Goal: Task Accomplishment & Management: Manage account settings

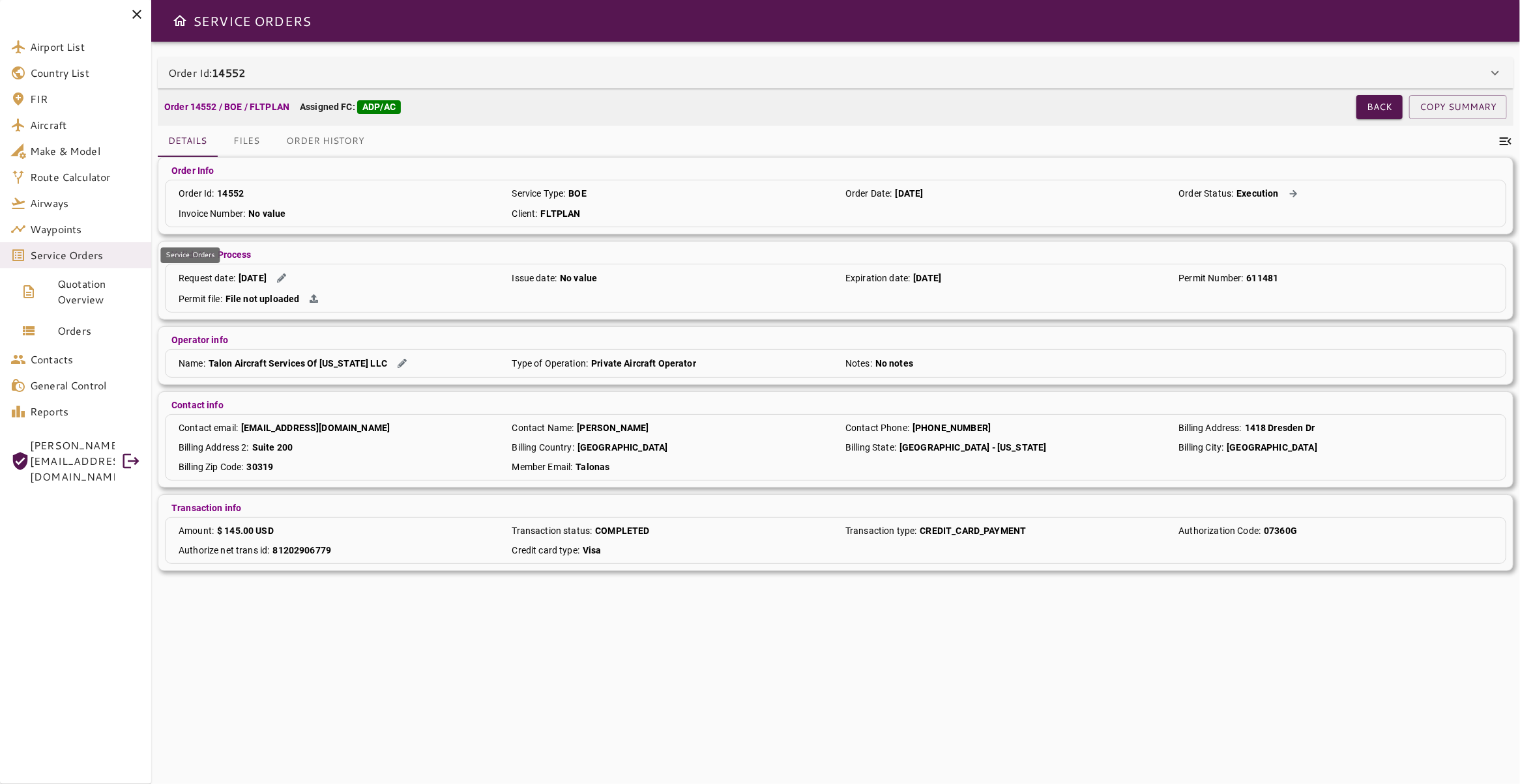
click at [74, 262] on span "Service Orders" at bounding box center [85, 255] width 111 height 16
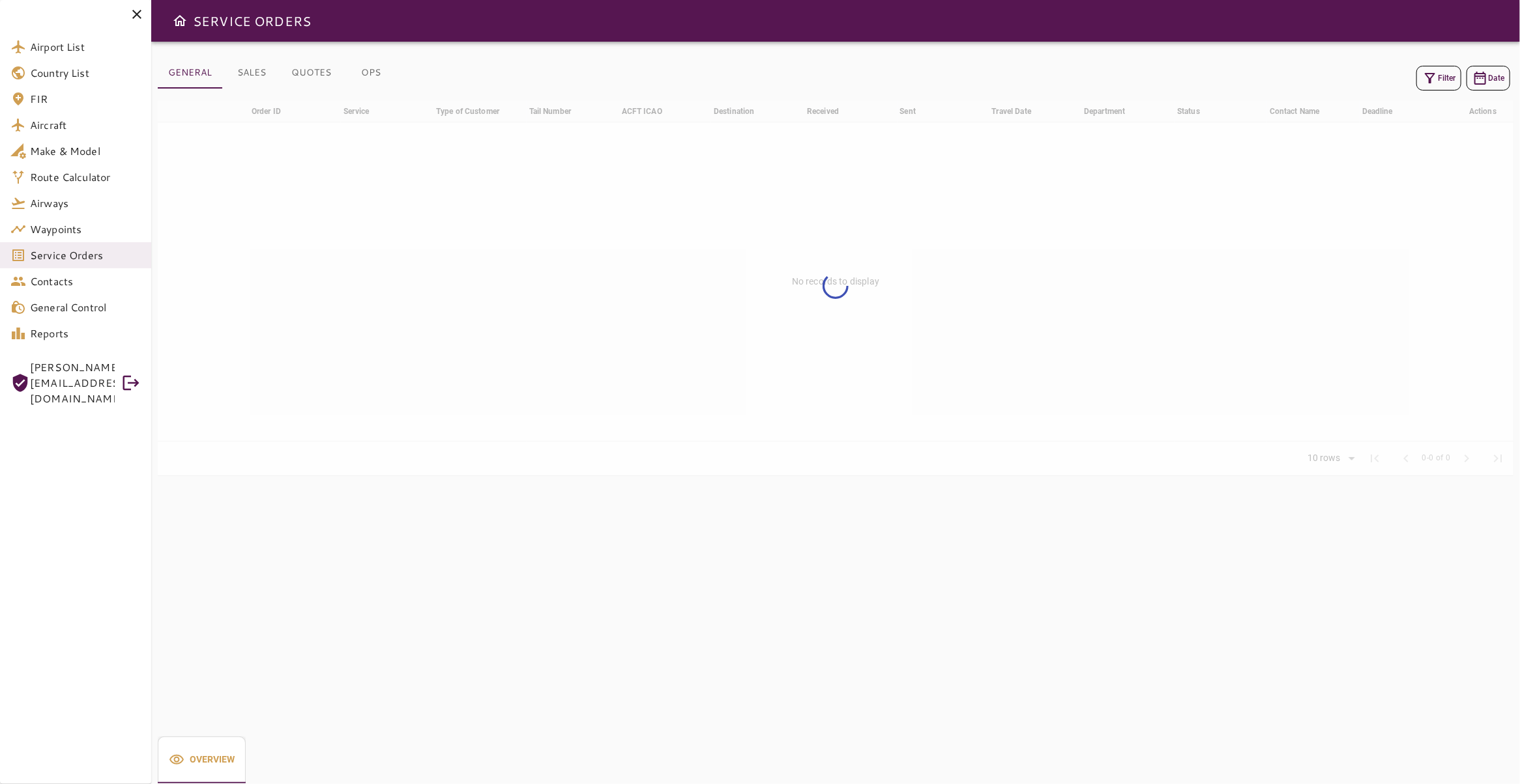
click at [1425, 82] on icon "button" at bounding box center [1429, 78] width 16 height 16
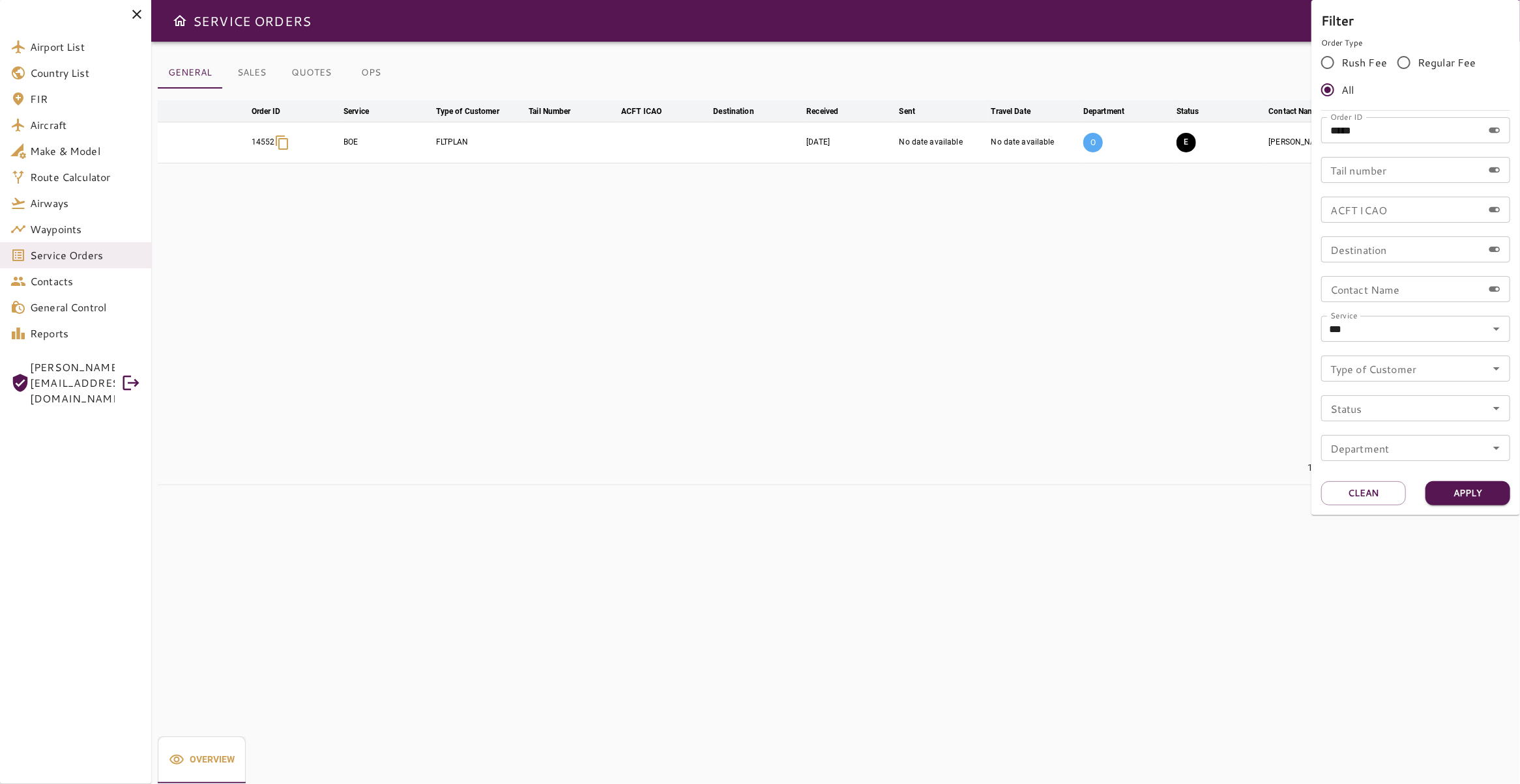
click at [1388, 131] on input "*****" at bounding box center [1401, 130] width 162 height 26
click at [1480, 328] on icon "Clear" at bounding box center [1479, 329] width 8 height 8
type input "*****"
click at [1480, 497] on button "Apply" at bounding box center [1468, 494] width 84 height 24
click at [1440, 489] on button "Apply" at bounding box center [1468, 494] width 84 height 24
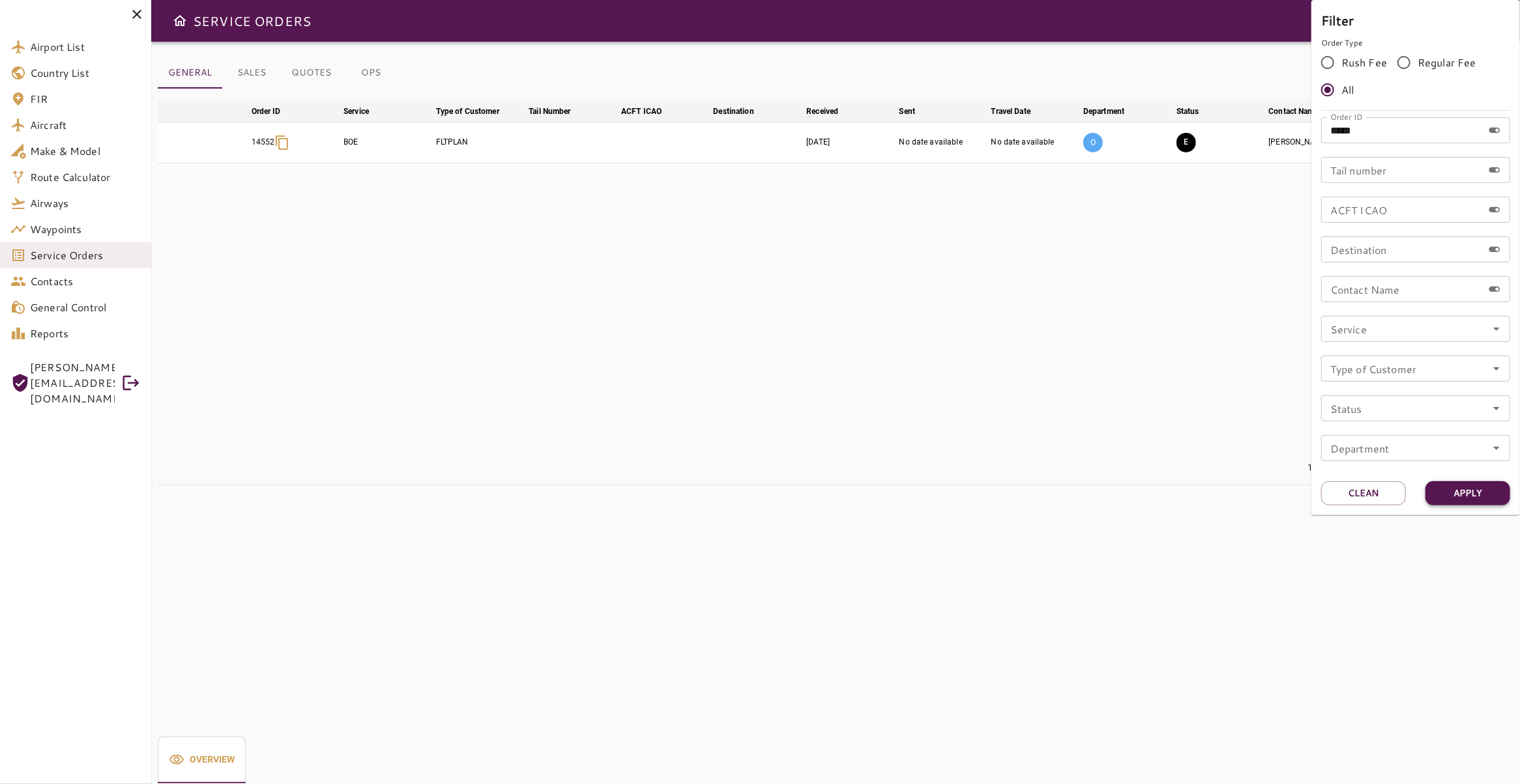
click at [1472, 497] on button "Apply" at bounding box center [1468, 494] width 84 height 24
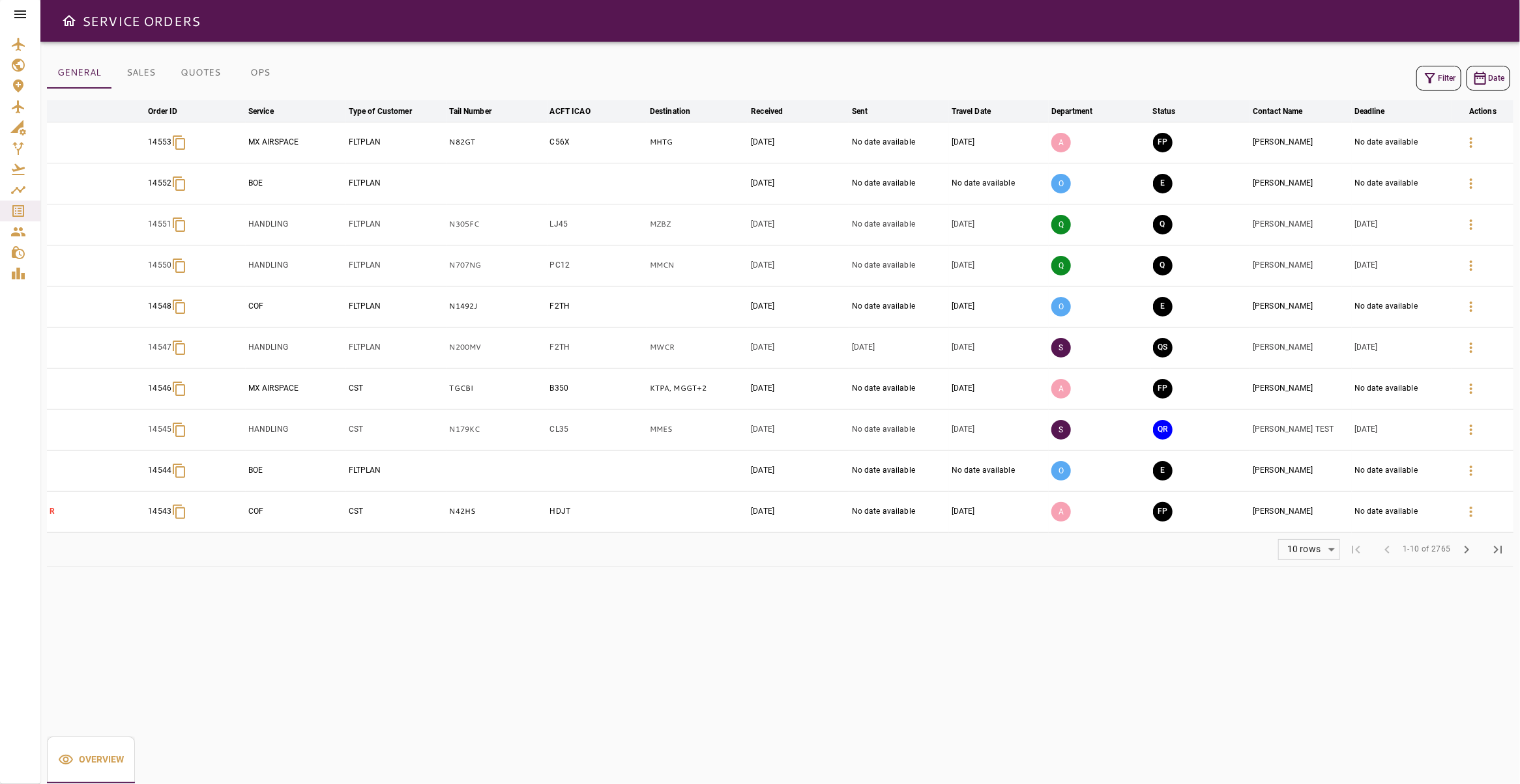
click at [1439, 80] on button "Filter" at bounding box center [1439, 78] width 45 height 25
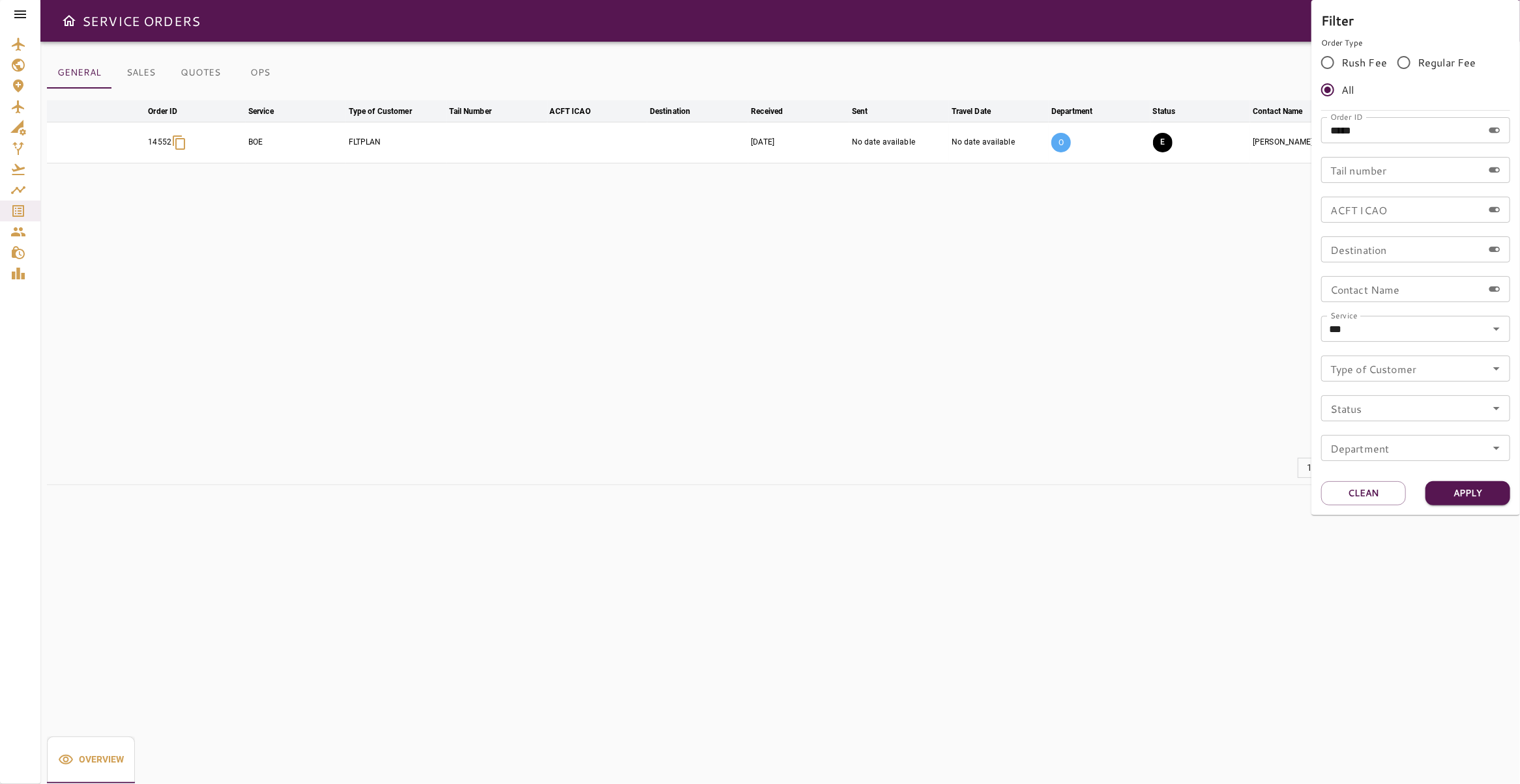
click at [1383, 130] on input "*****" at bounding box center [1401, 130] width 162 height 26
click at [1482, 330] on icon "Clear" at bounding box center [1479, 329] width 13 height 13
type input "*****"
click at [1461, 499] on button "Apply" at bounding box center [1468, 494] width 84 height 24
click at [1489, 504] on button "Apply" at bounding box center [1468, 494] width 84 height 24
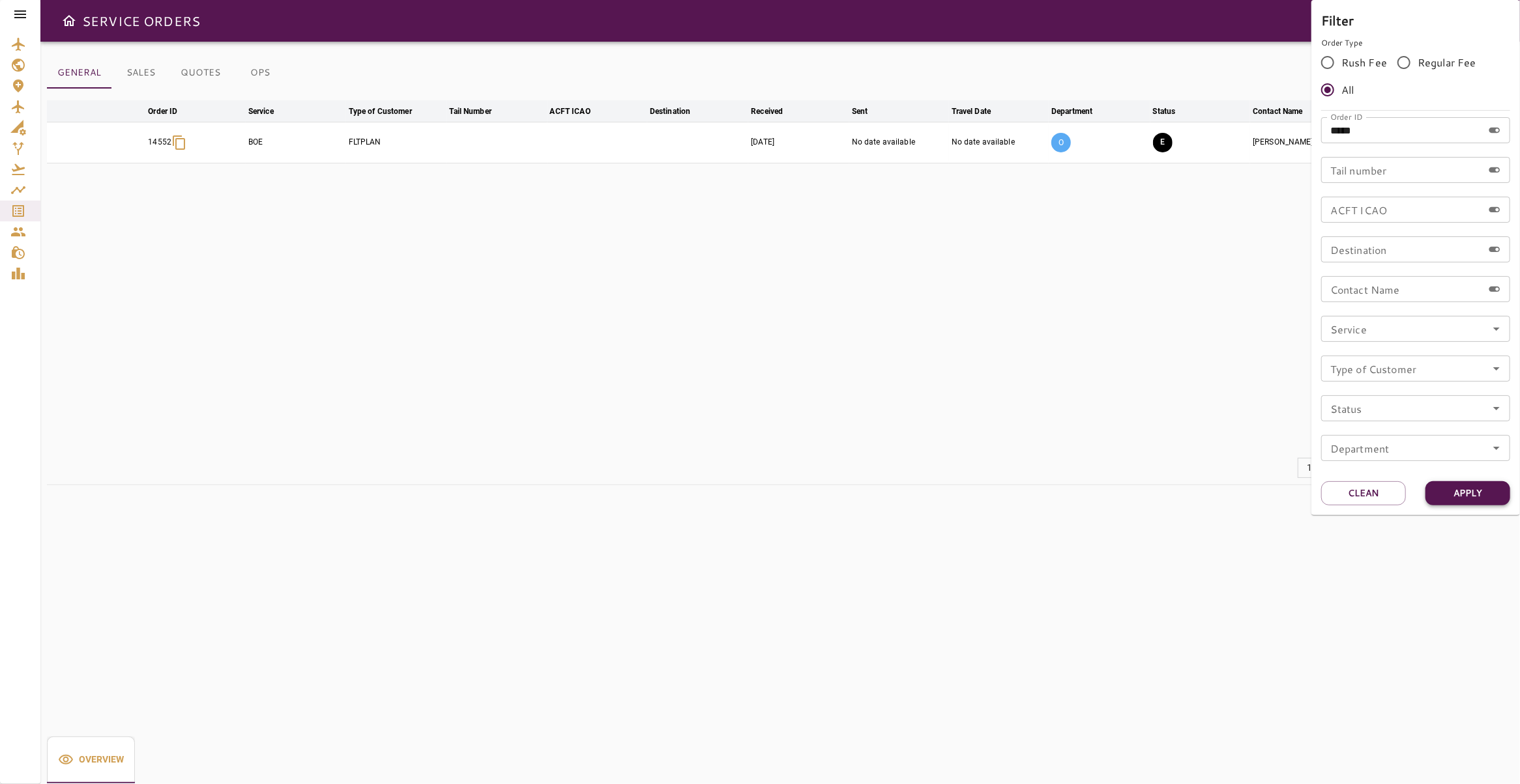
click at [1484, 497] on button "Apply" at bounding box center [1468, 494] width 84 height 24
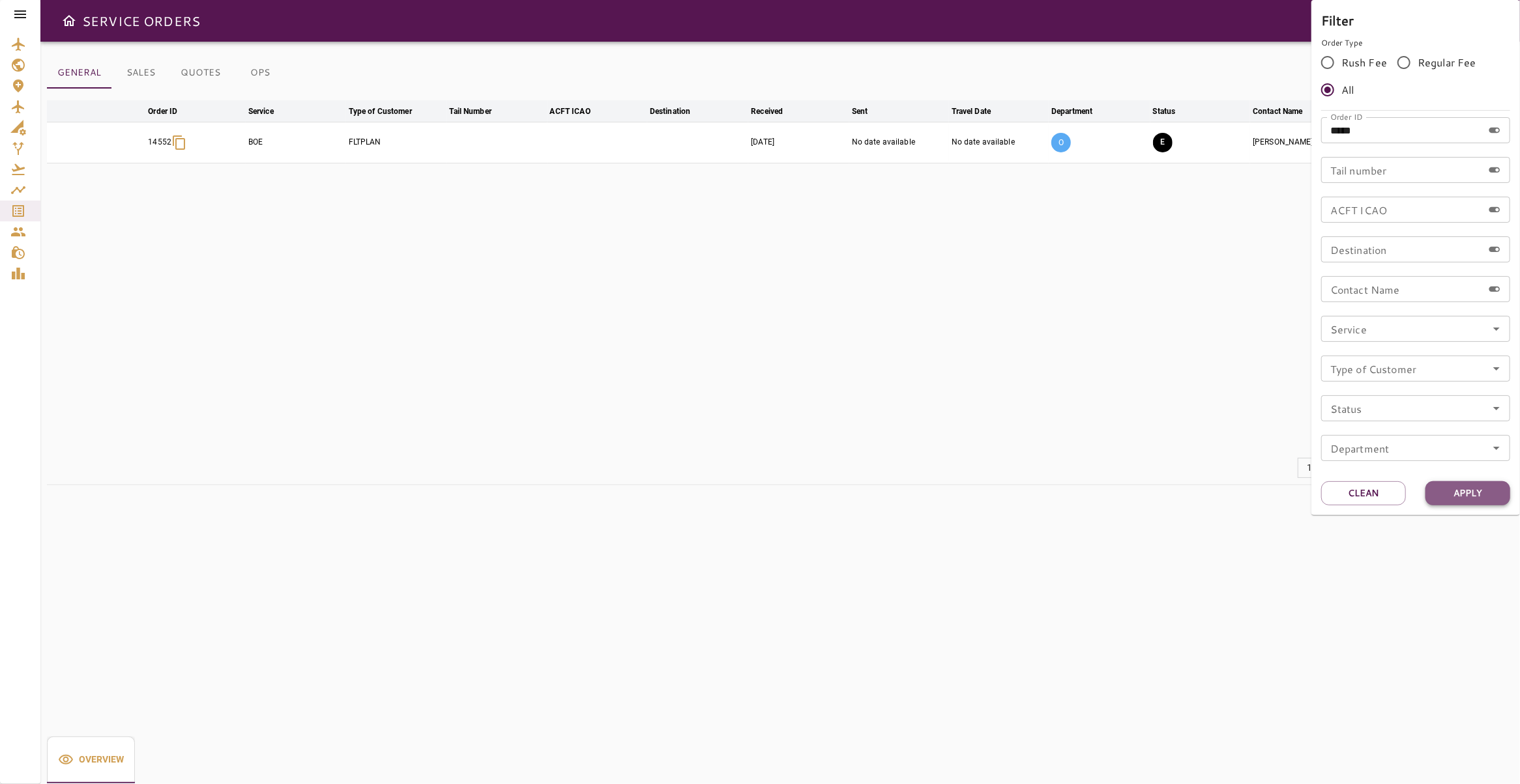
click at [1484, 497] on button "Apply" at bounding box center [1468, 494] width 84 height 24
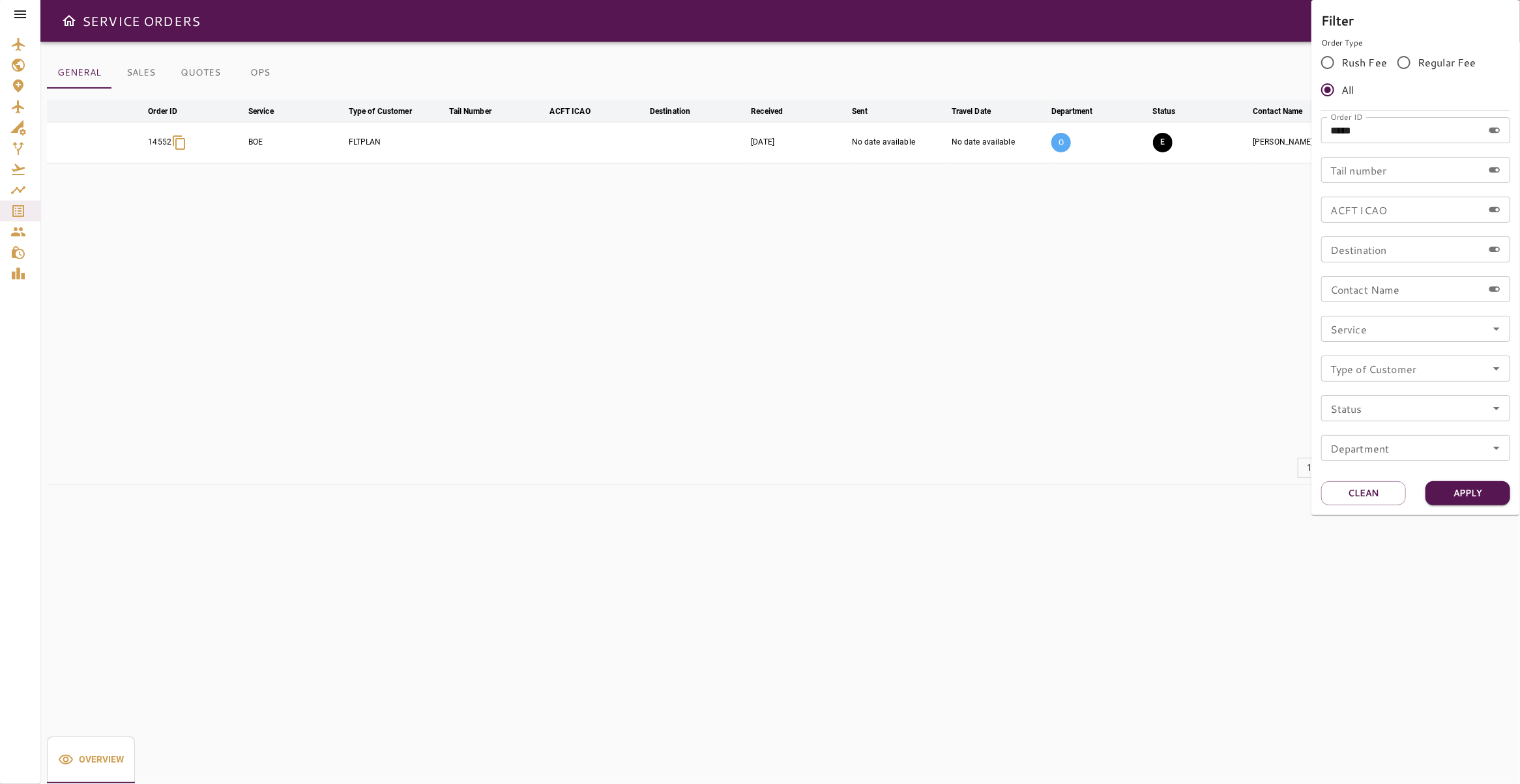
click at [916, 466] on div at bounding box center [760, 392] width 1520 height 784
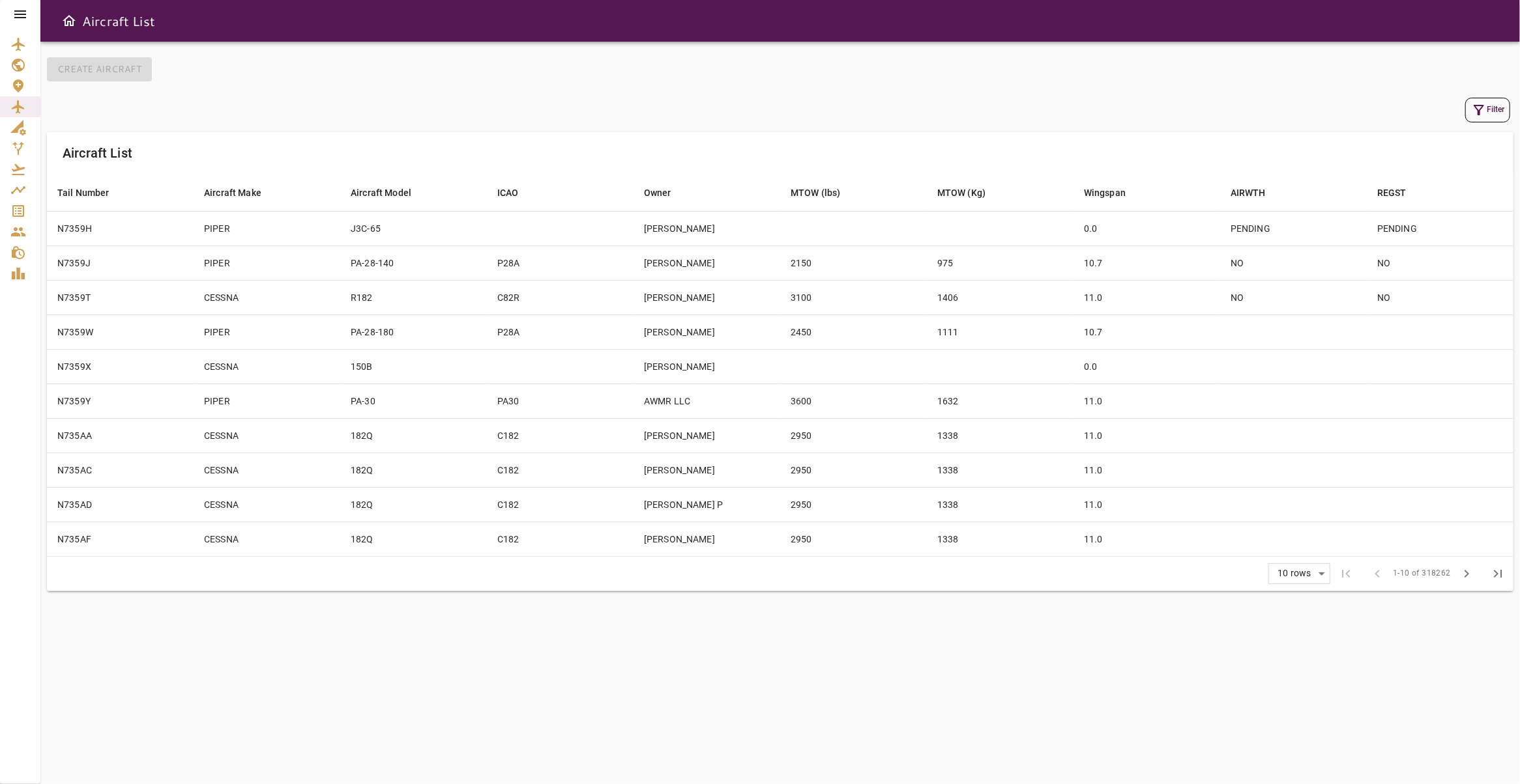
click at [23, 14] on icon at bounding box center [20, 14] width 12 height 8
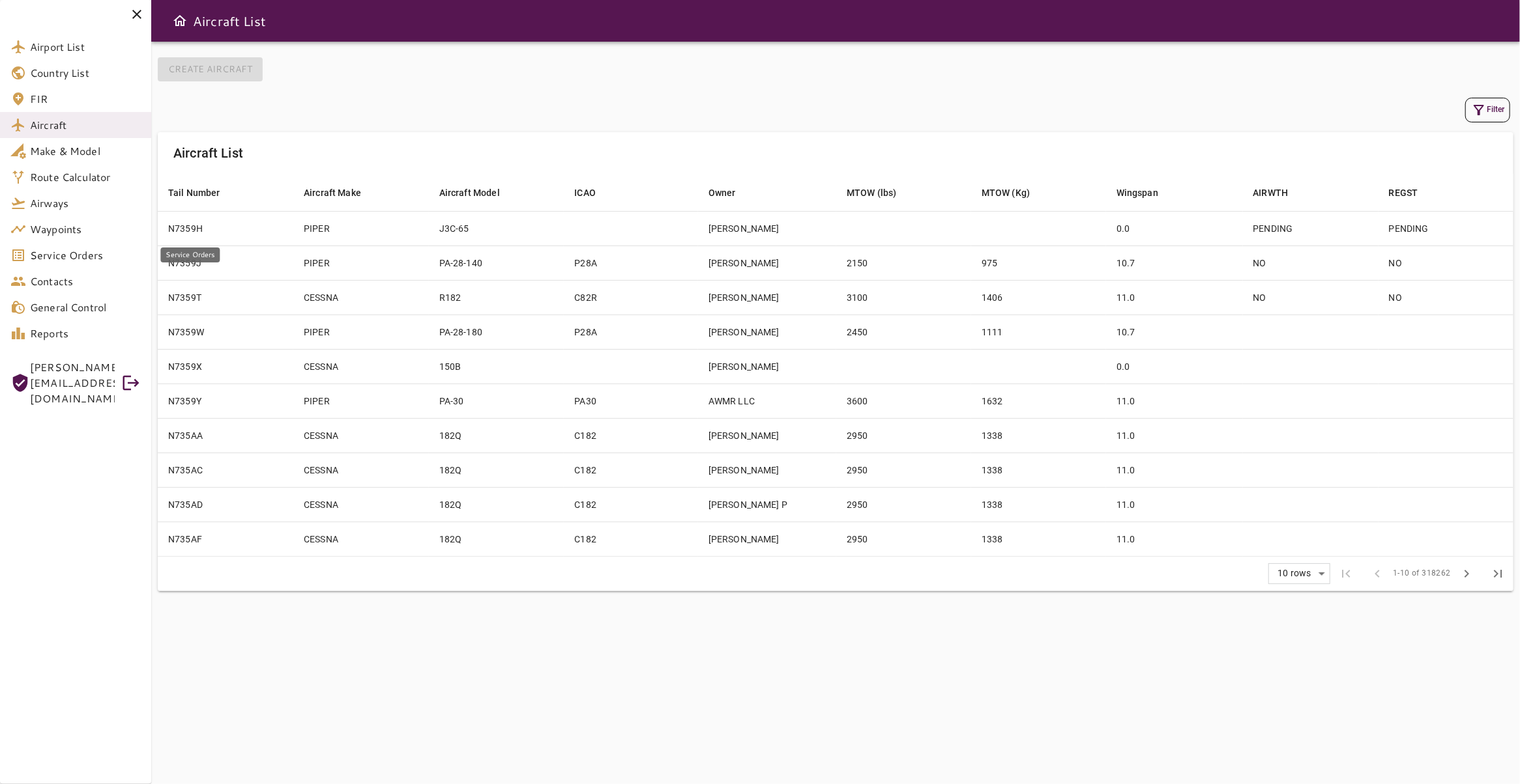
click at [70, 262] on span "Service Orders" at bounding box center [85, 255] width 111 height 16
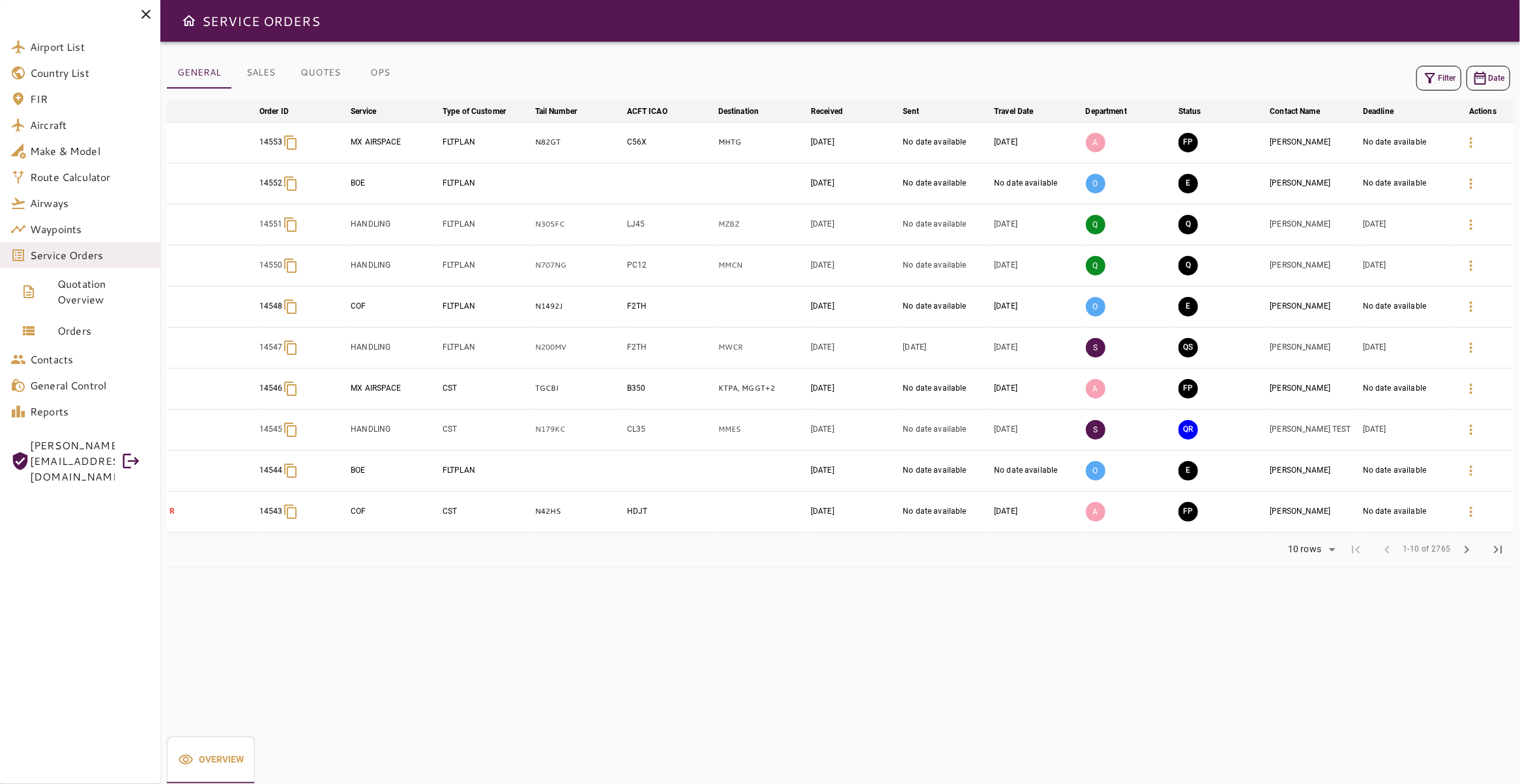
click at [1436, 81] on button "Filter" at bounding box center [1439, 78] width 45 height 25
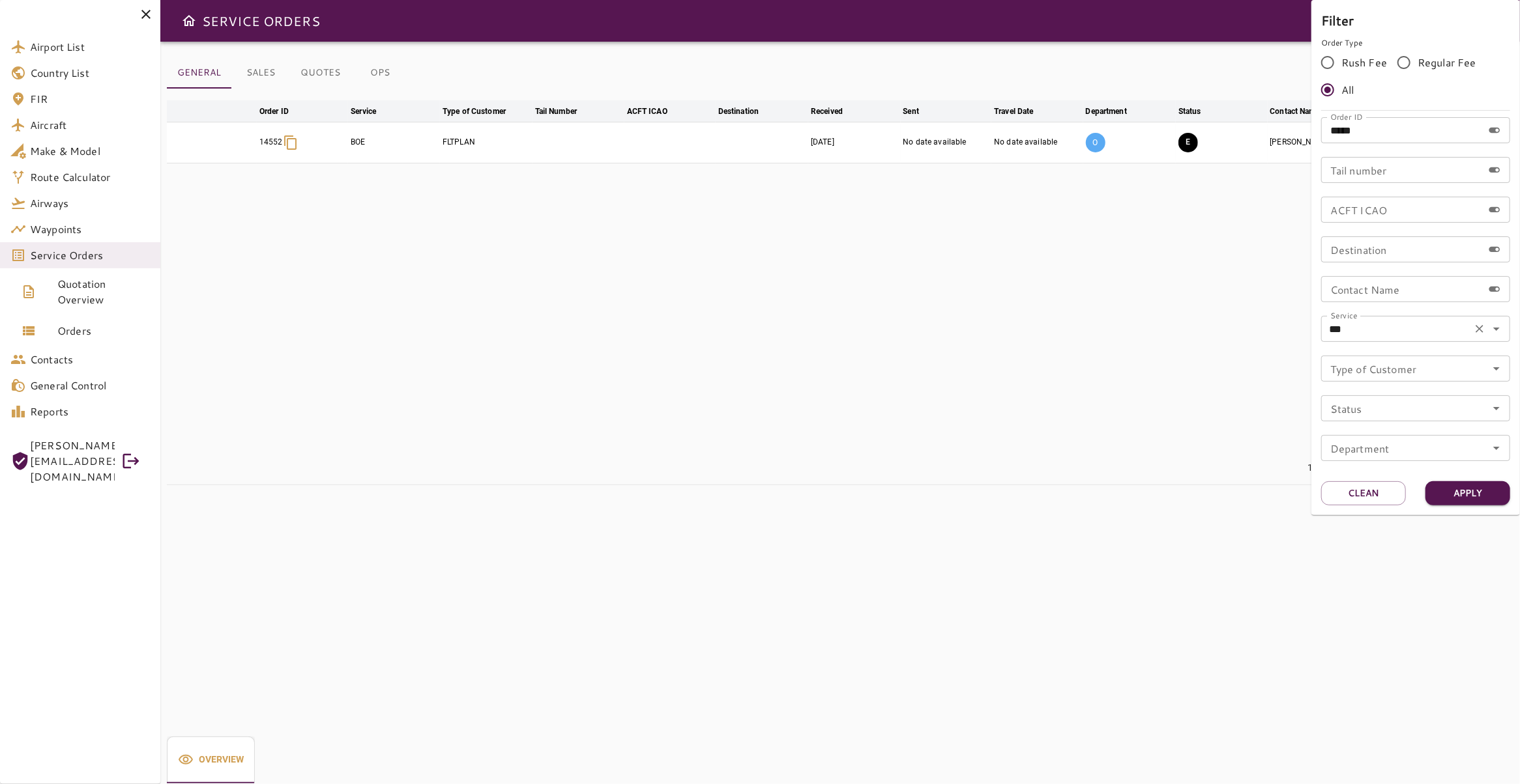
click at [1480, 333] on icon "Clear" at bounding box center [1479, 329] width 13 height 13
click at [1404, 137] on input "*****" at bounding box center [1401, 130] width 162 height 26
type input "*****"
click at [1479, 496] on button "Apply" at bounding box center [1468, 494] width 84 height 24
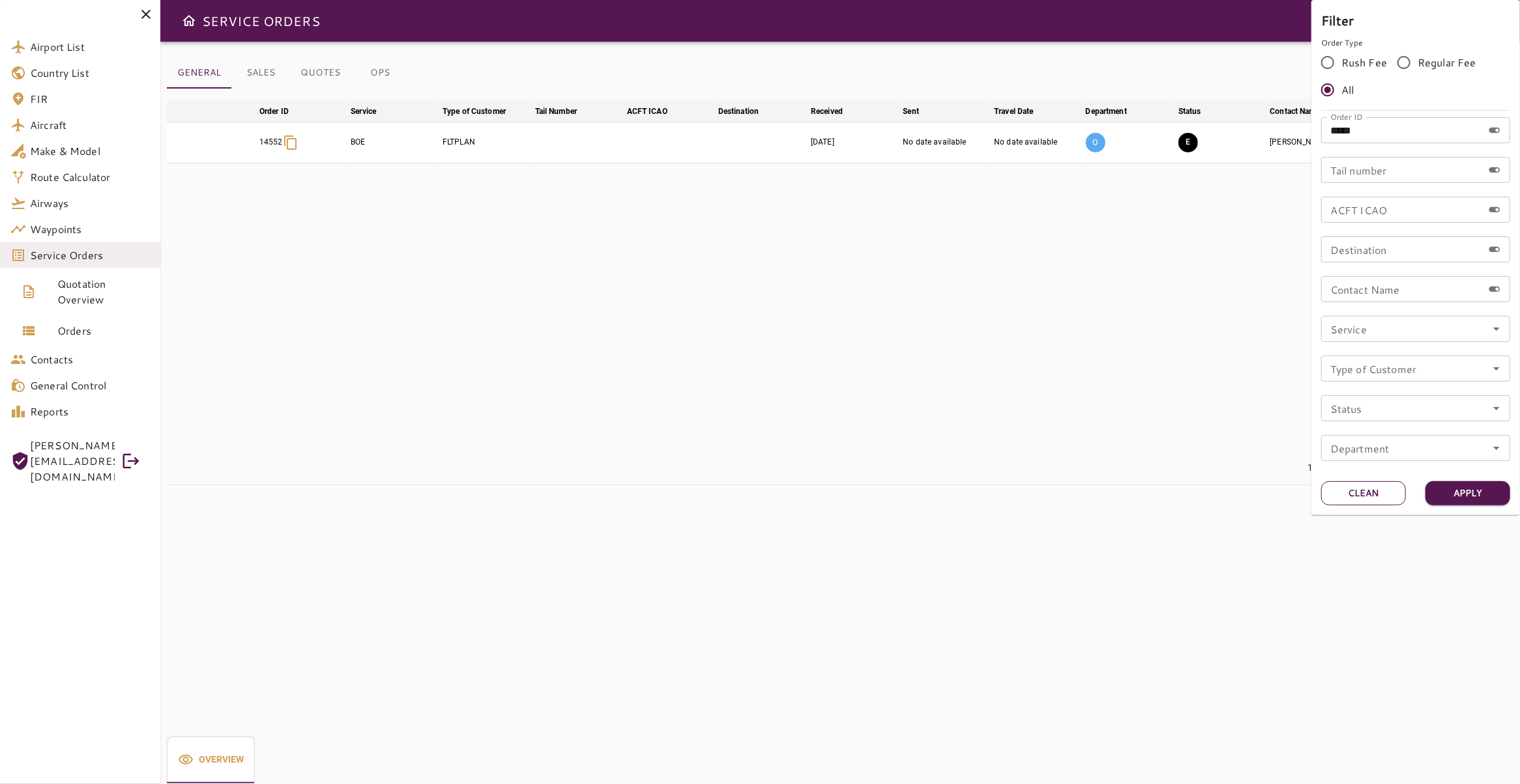
click at [1398, 496] on button "Clean" at bounding box center [1363, 494] width 84 height 24
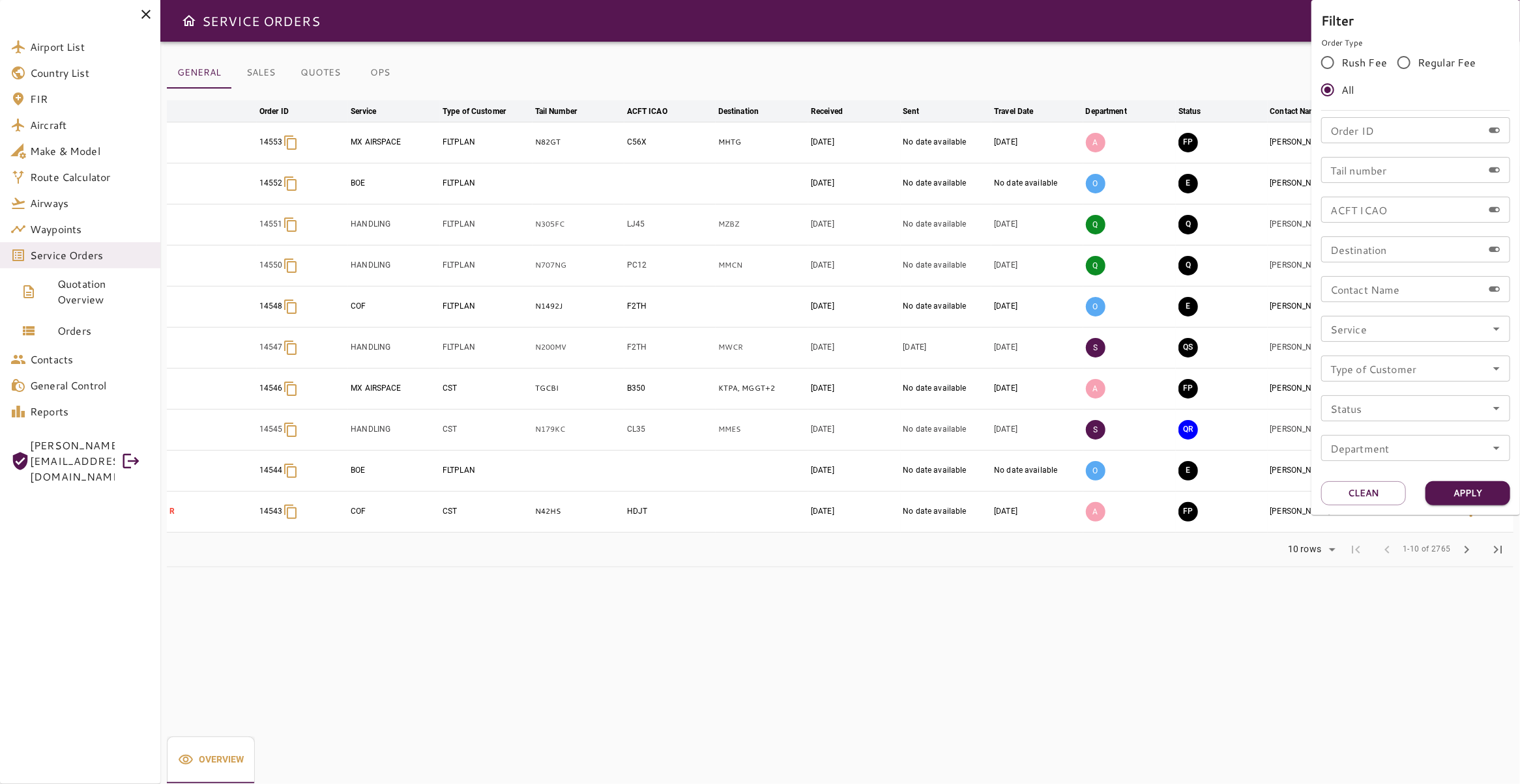
click at [1382, 135] on input "Order ID" at bounding box center [1401, 130] width 162 height 26
type input "*****"
click at [1473, 499] on button "Apply" at bounding box center [1468, 494] width 84 height 24
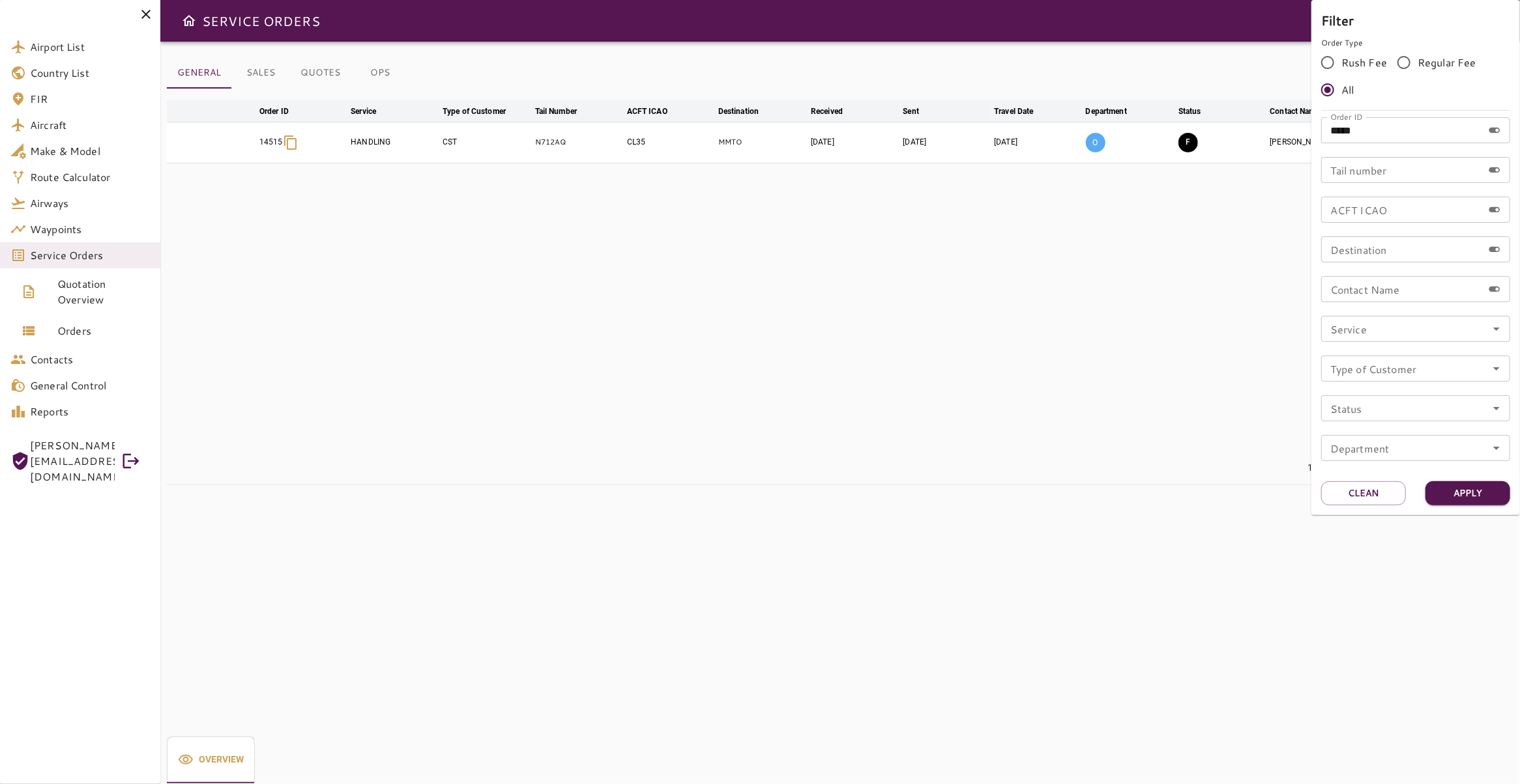
click at [719, 231] on div at bounding box center [760, 392] width 1520 height 784
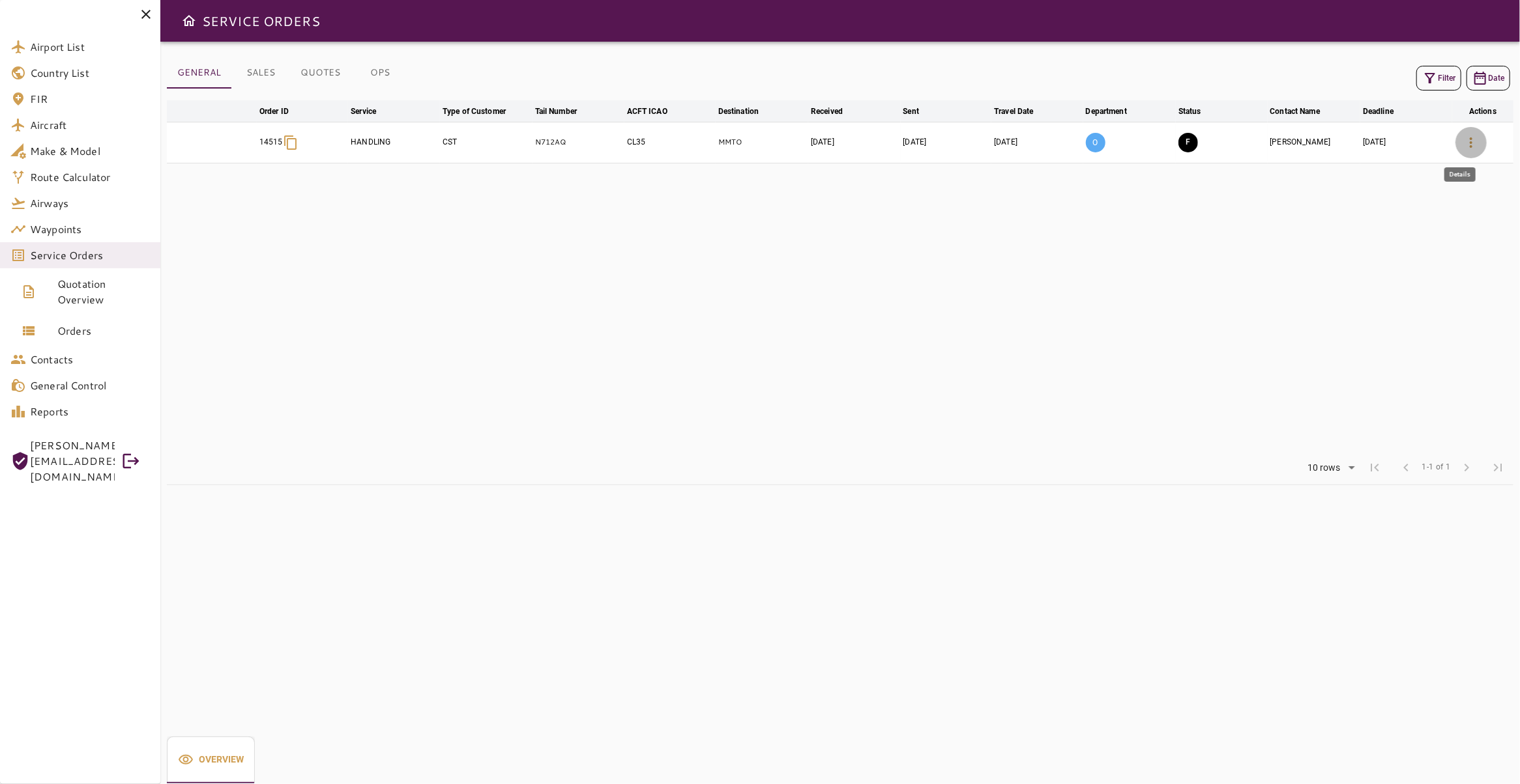
click at [1463, 148] on icon "button" at bounding box center [1471, 143] width 16 height 16
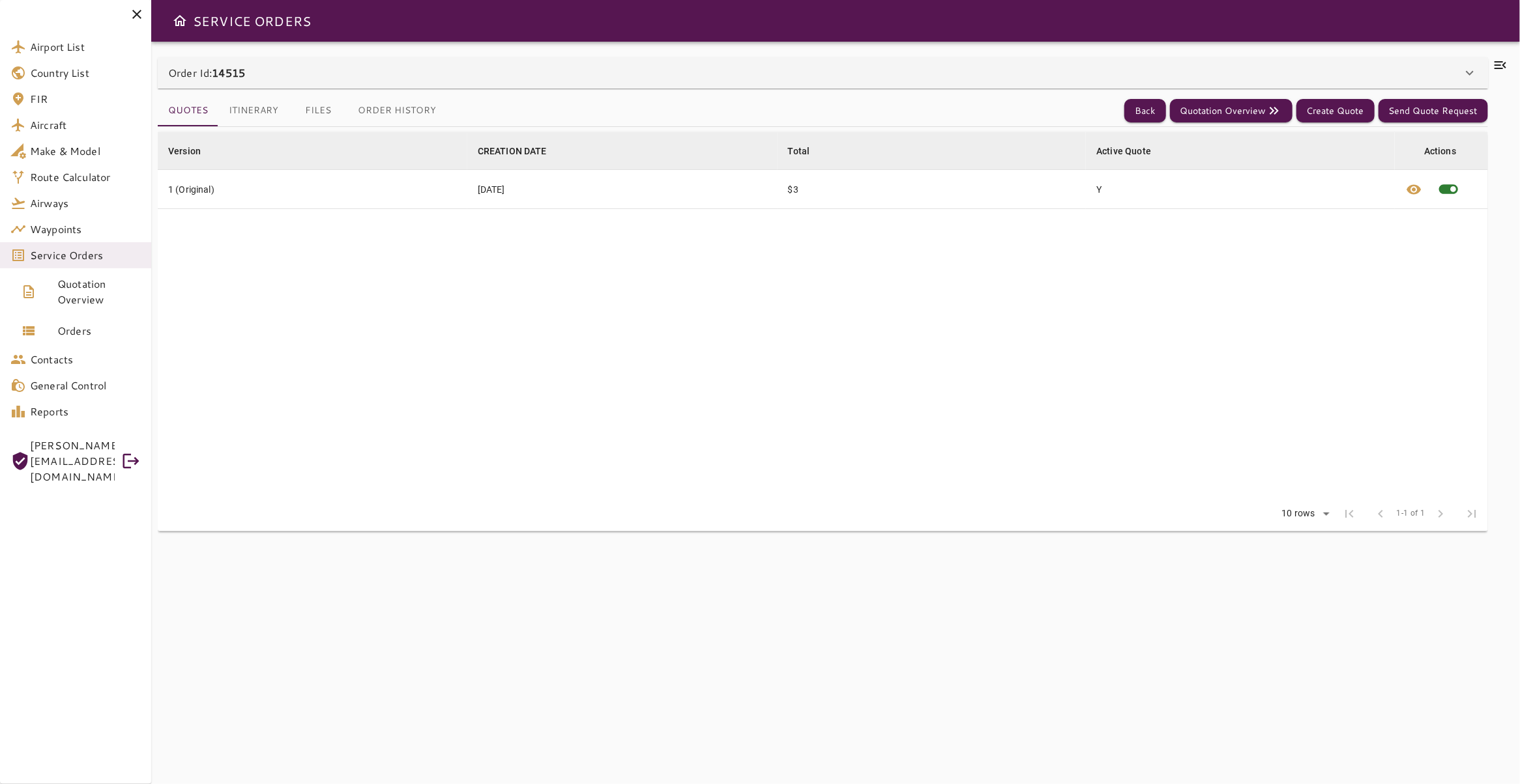
click at [322, 113] on button "Files" at bounding box center [318, 111] width 59 height 31
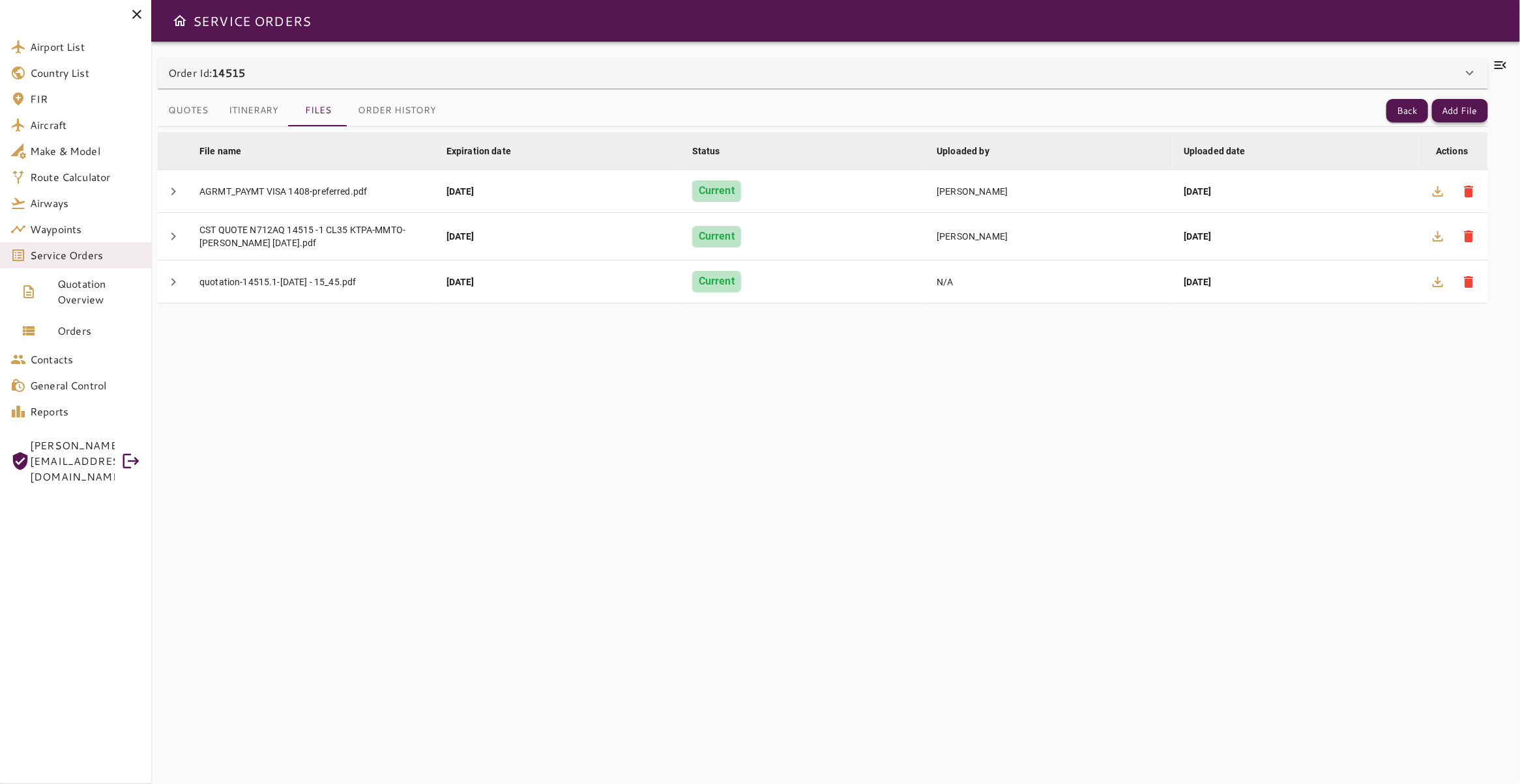
click at [1445, 119] on button "Add File" at bounding box center [1460, 111] width 56 height 24
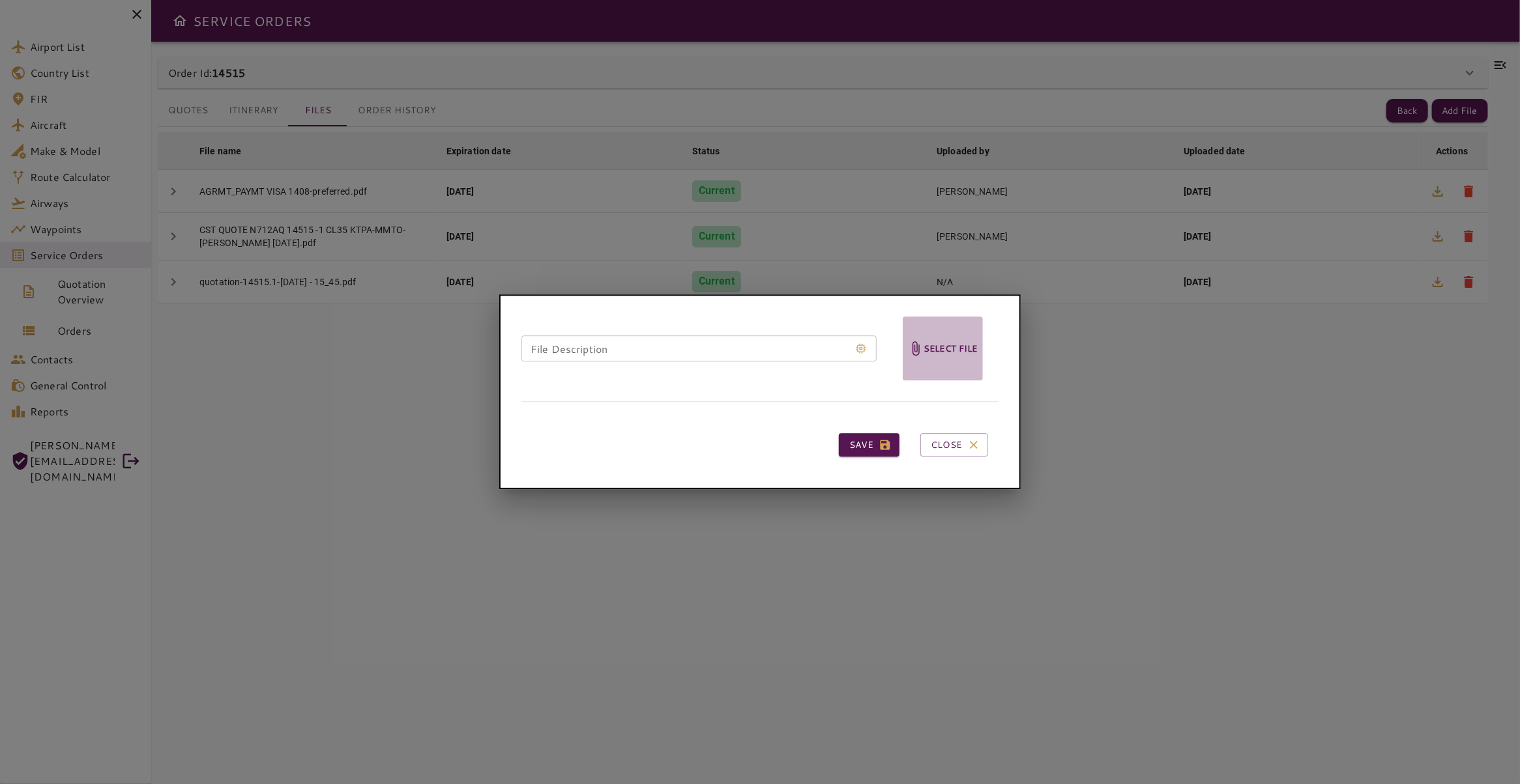
click at [955, 356] on h6 "Select file" at bounding box center [950, 348] width 54 height 15
click at [0, 0] on input "Select file" at bounding box center [0, 0] width 0 height 0
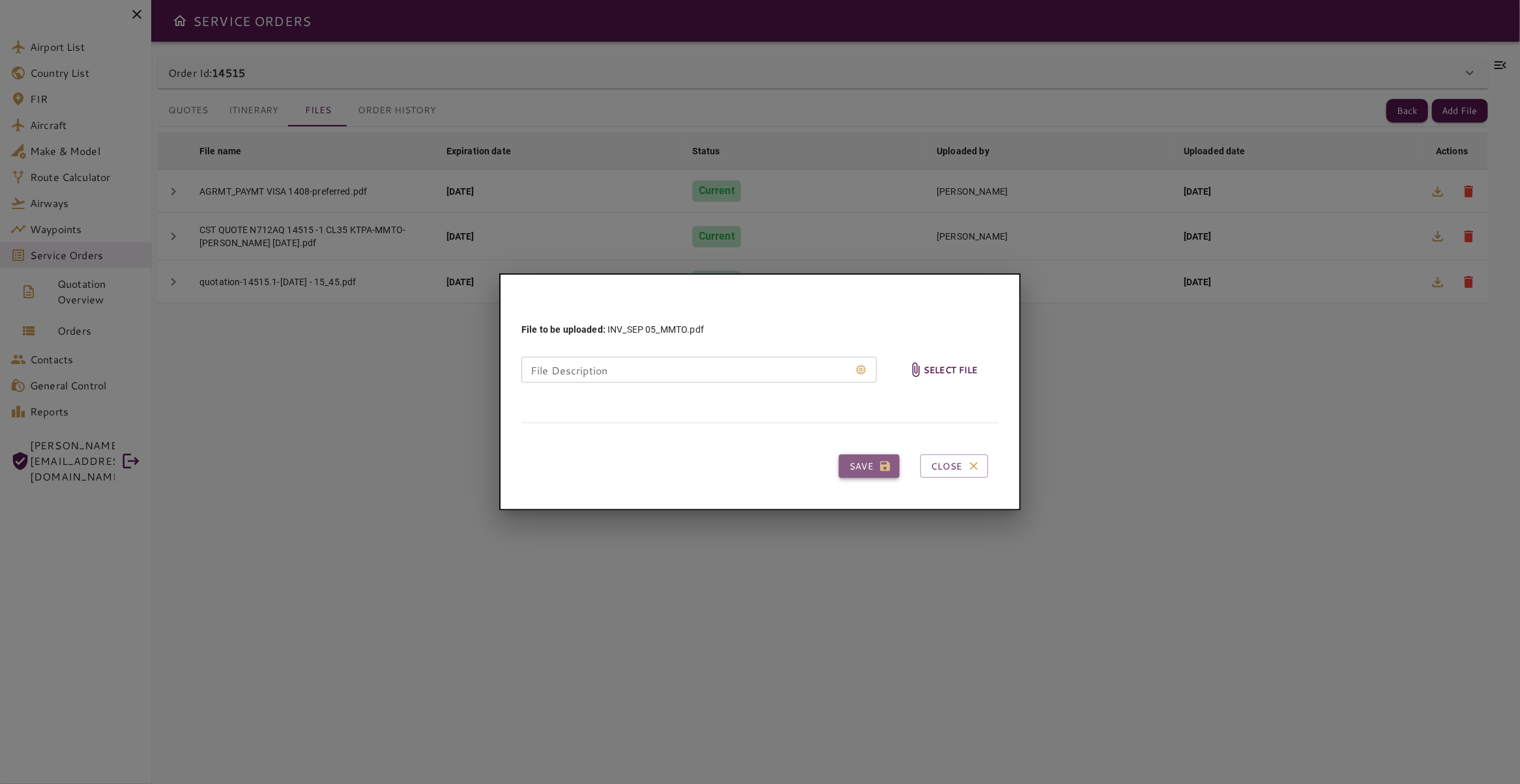
click at [880, 469] on icon "button" at bounding box center [885, 466] width 13 height 13
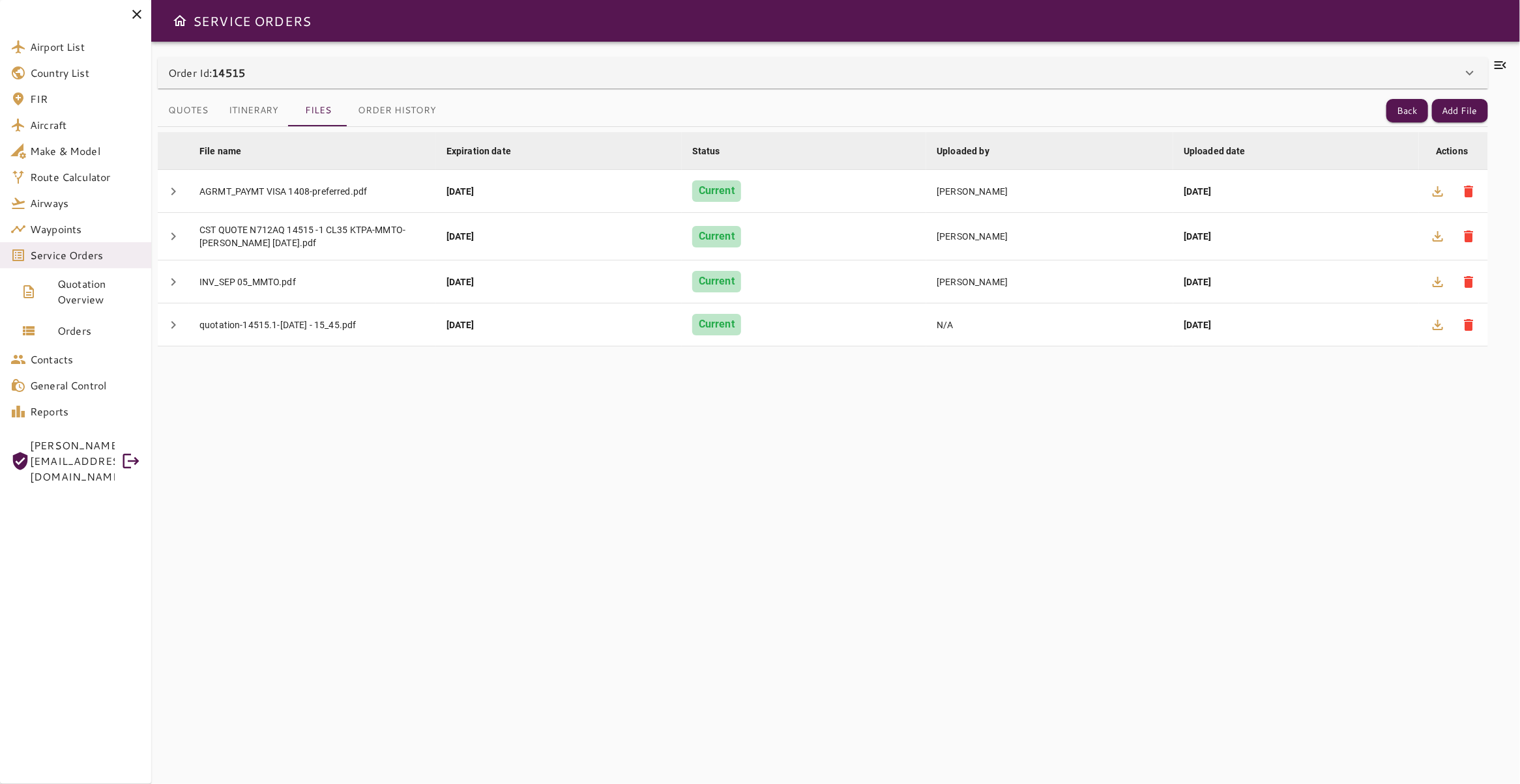
click at [1492, 62] on icon at bounding box center [1500, 65] width 16 height 16
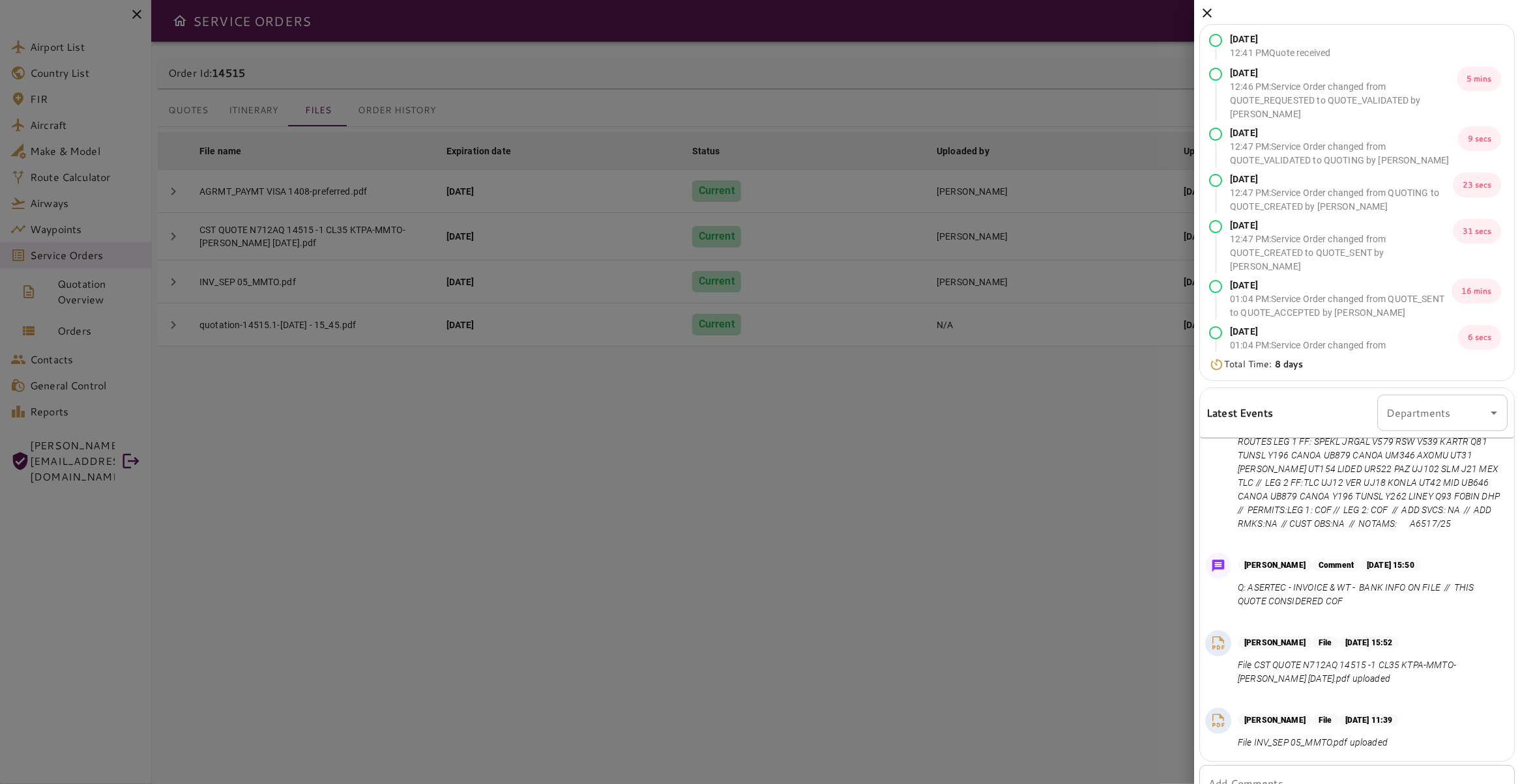
scroll to position [49, 0]
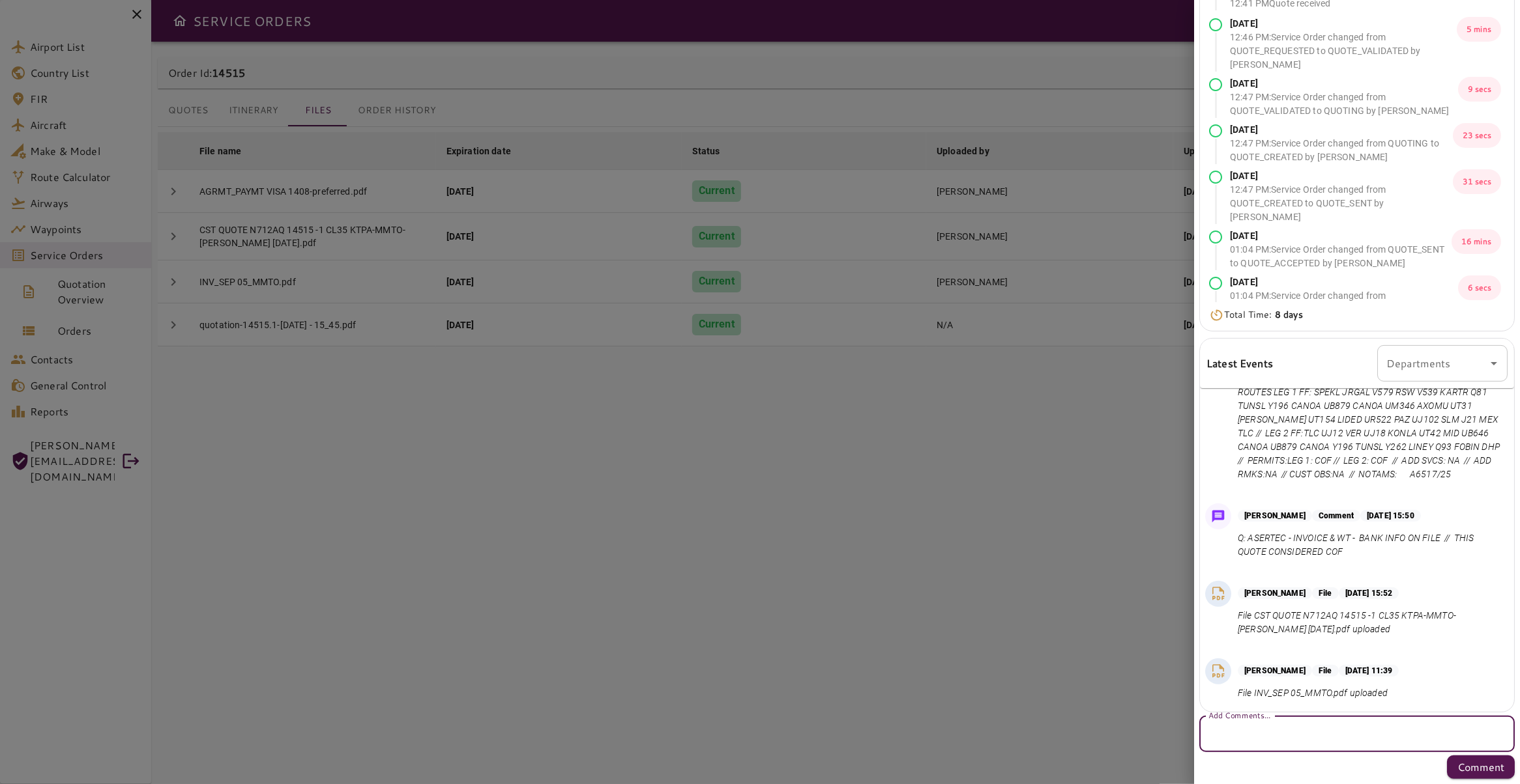
click at [1308, 733] on textarea "Add Comments..." at bounding box center [1357, 734] width 297 height 15
type textarea "*"
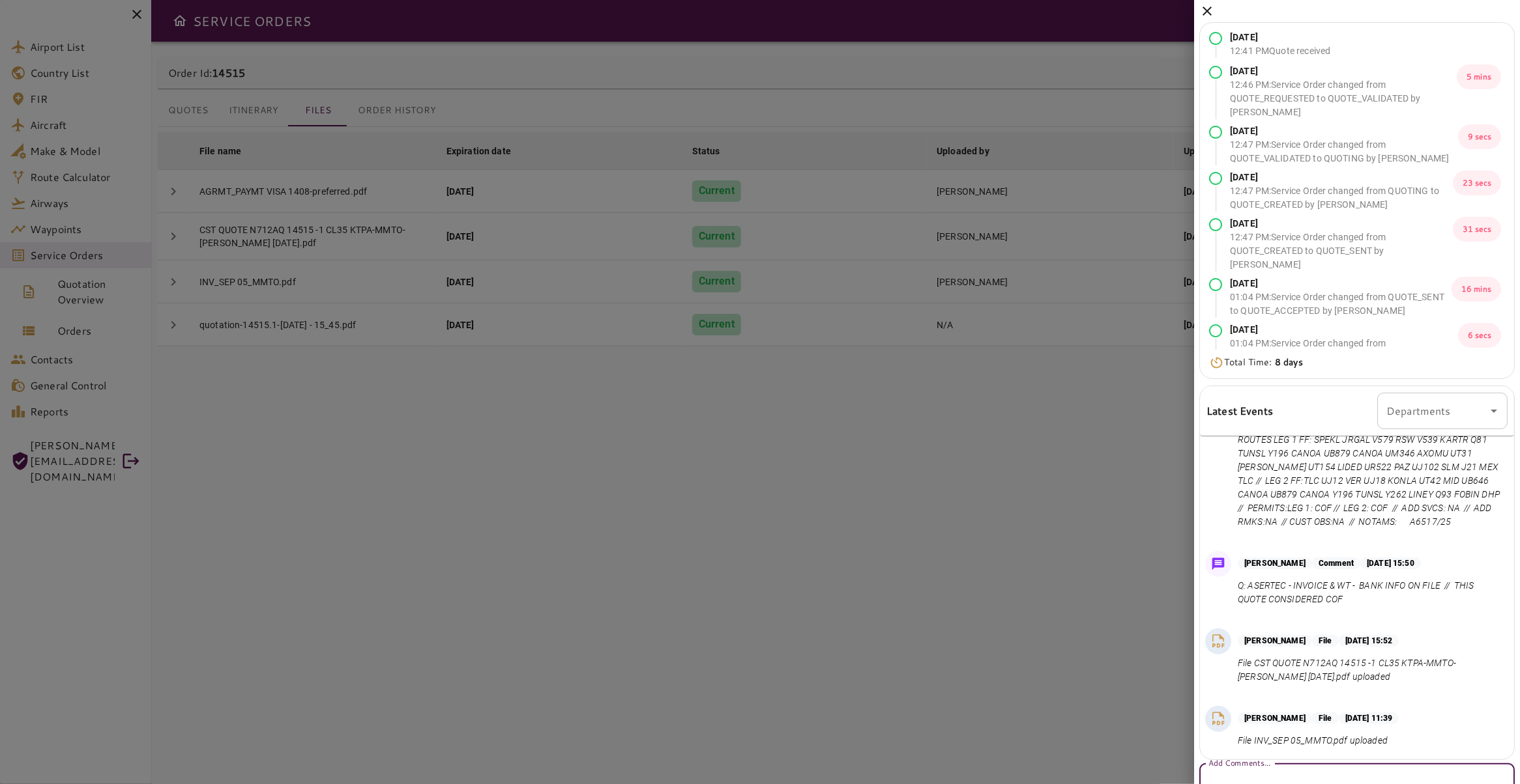
scroll to position [0, 0]
click at [1204, 14] on icon at bounding box center [1207, 13] width 16 height 16
